Goal: Information Seeking & Learning: Learn about a topic

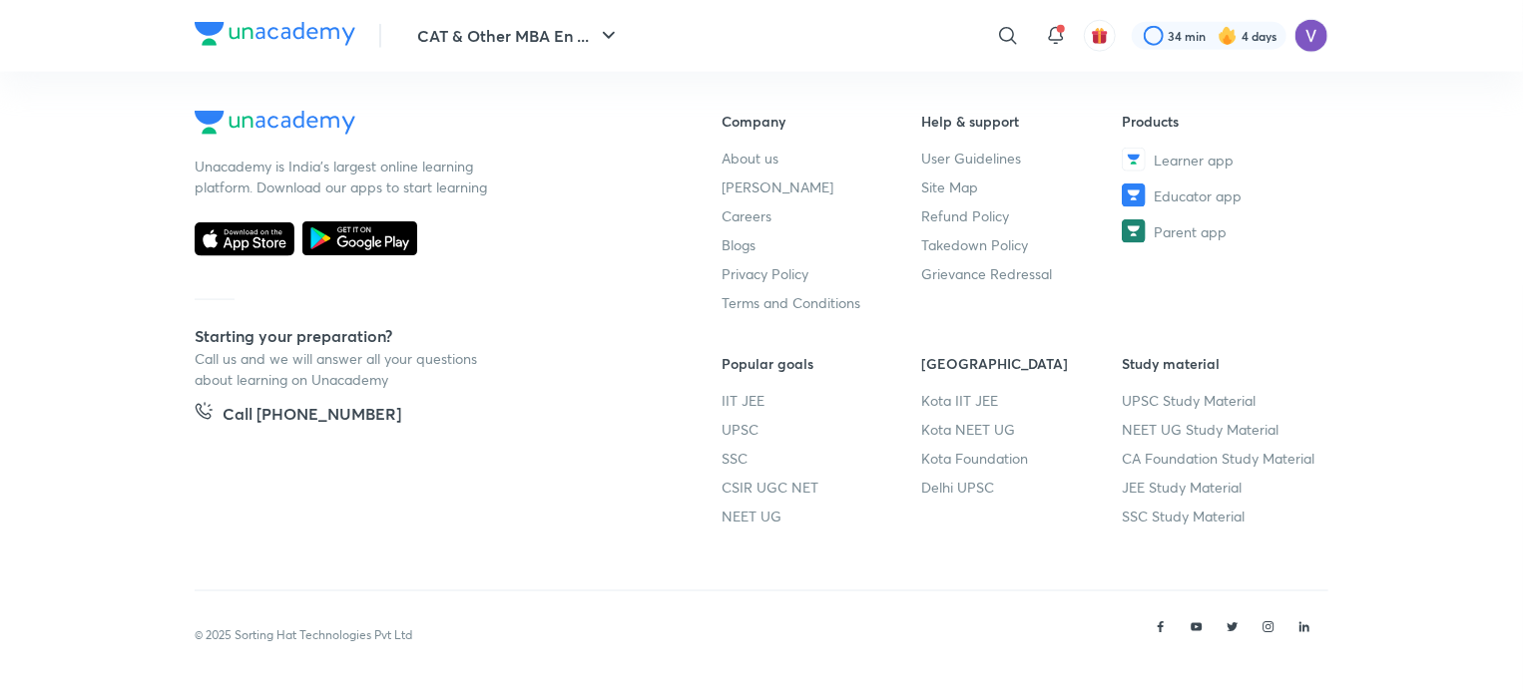
scroll to position [1068, 0]
